Goal: Find specific page/section: Find specific page/section

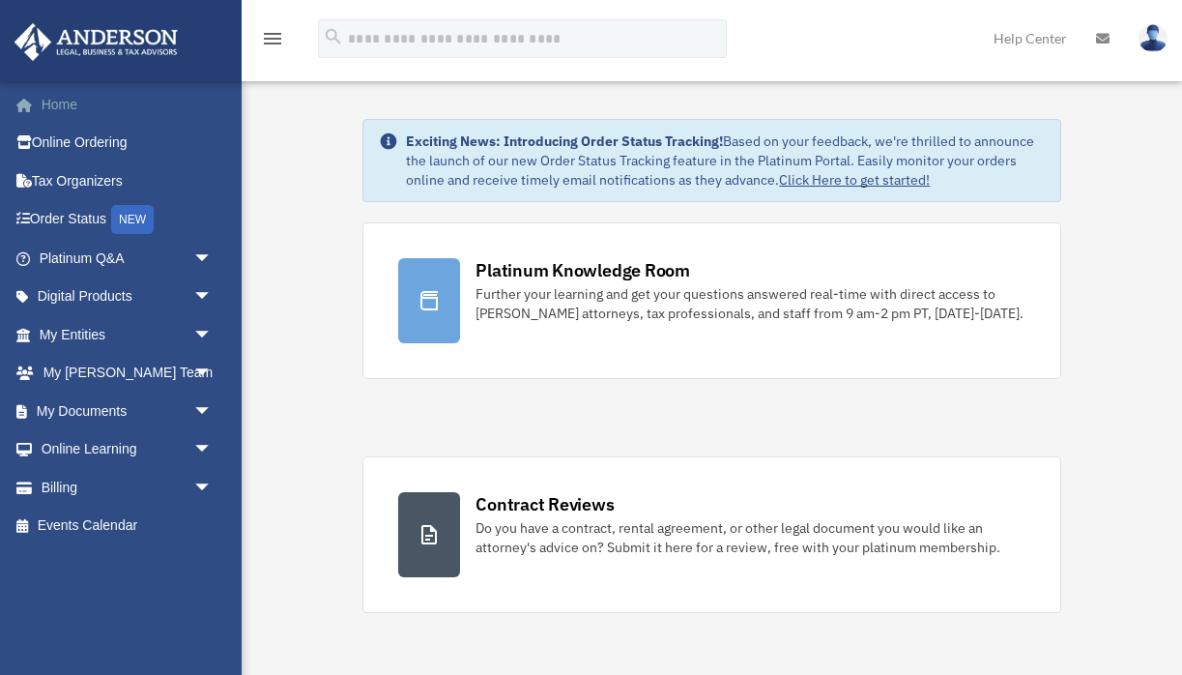
click at [104, 115] on link "Home" at bounding box center [128, 104] width 228 height 39
click at [145, 414] on link "My Documents arrow_drop_down" at bounding box center [128, 411] width 228 height 39
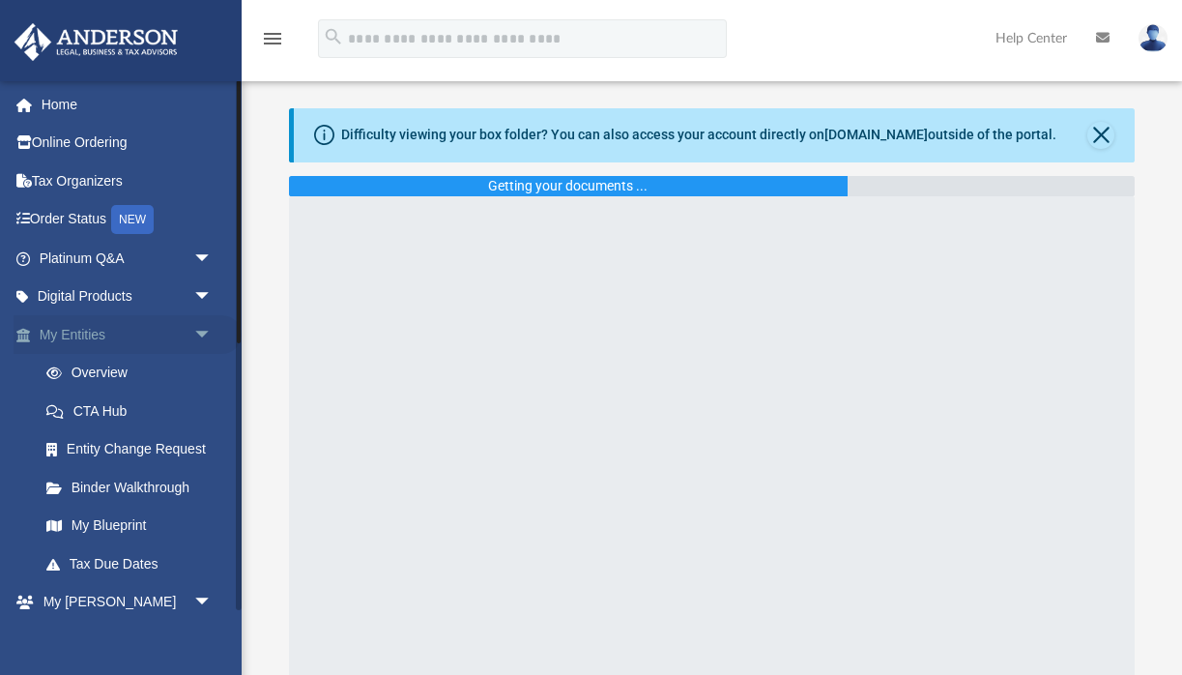
click at [126, 335] on link "My Entities arrow_drop_down" at bounding box center [128, 334] width 228 height 39
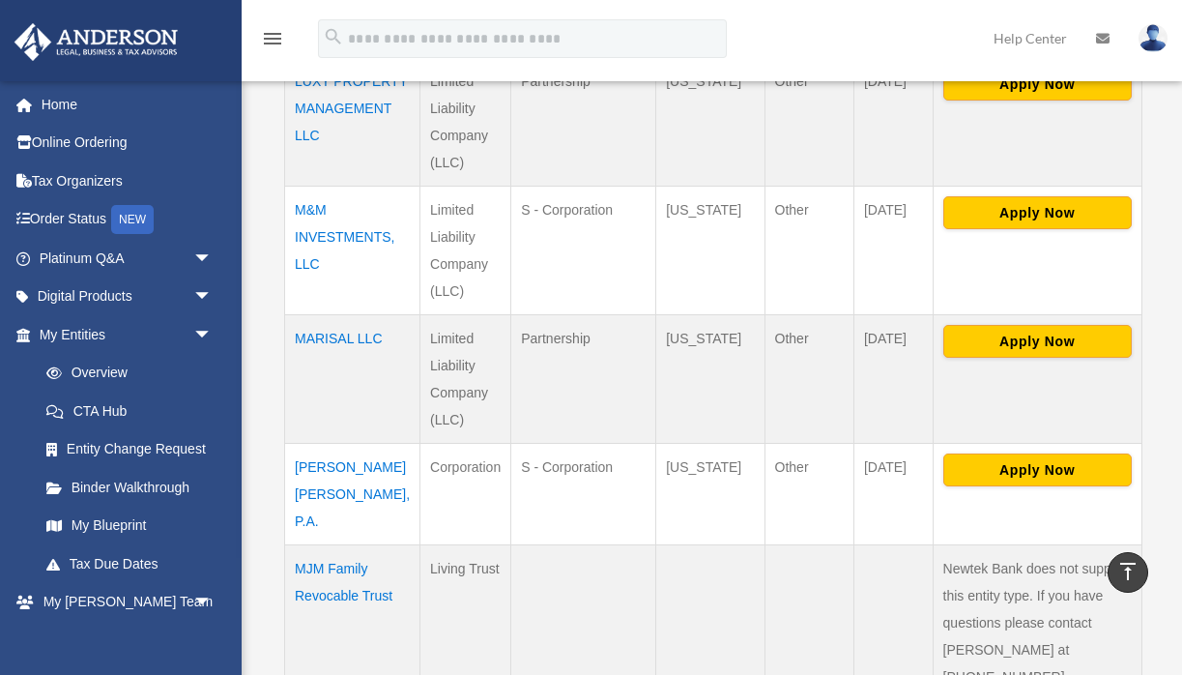
scroll to position [1098, 0]
